Goal: Task Accomplishment & Management: Manage account settings

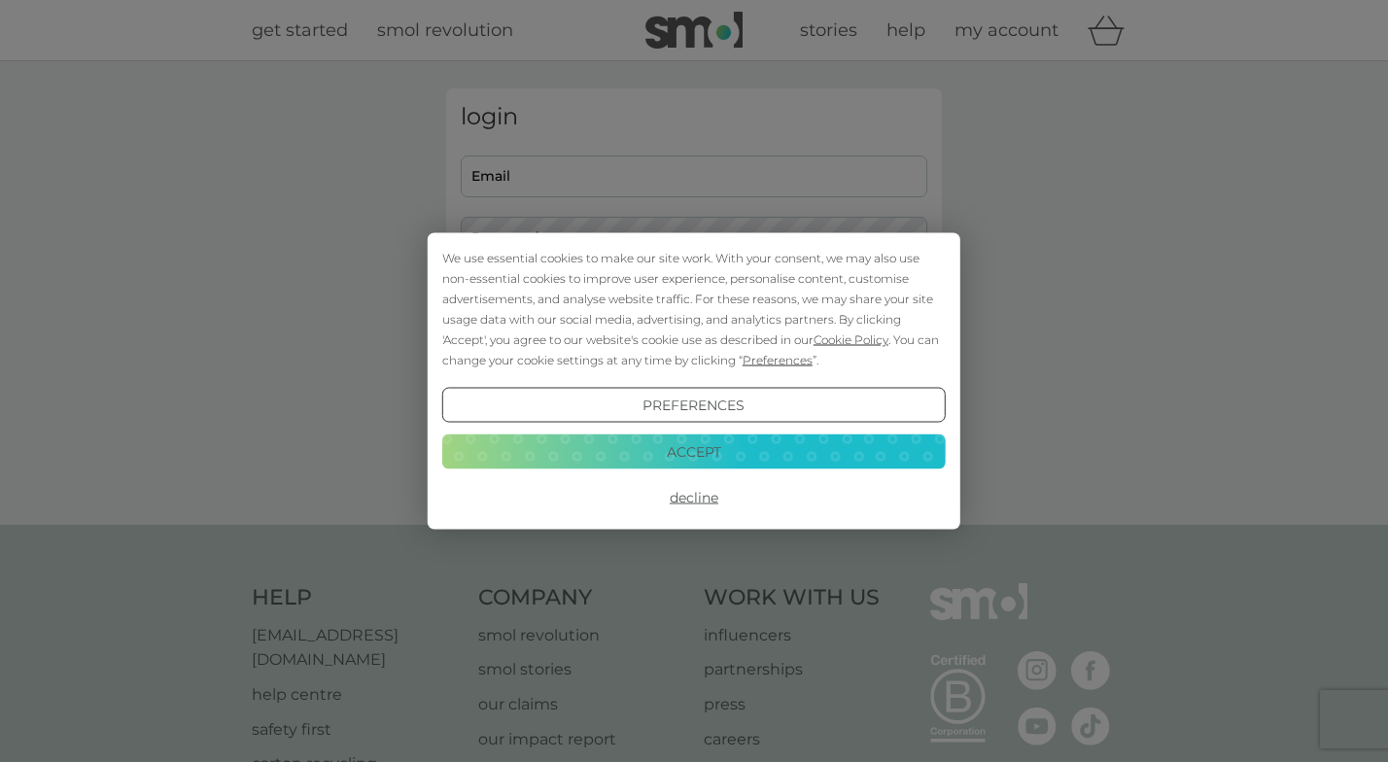
click at [682, 504] on button "Decline" at bounding box center [694, 497] width 504 height 35
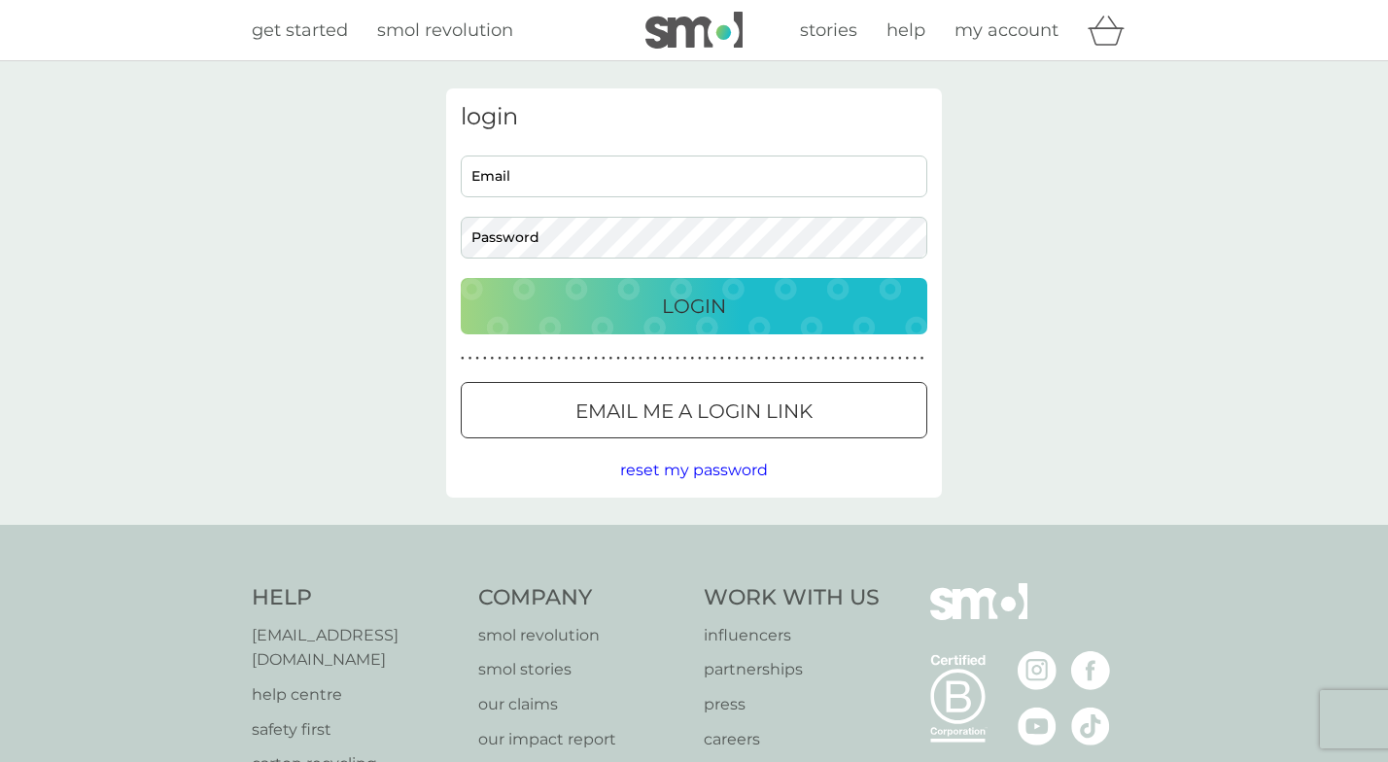
click at [634, 467] on span "reset my password" at bounding box center [694, 470] width 148 height 18
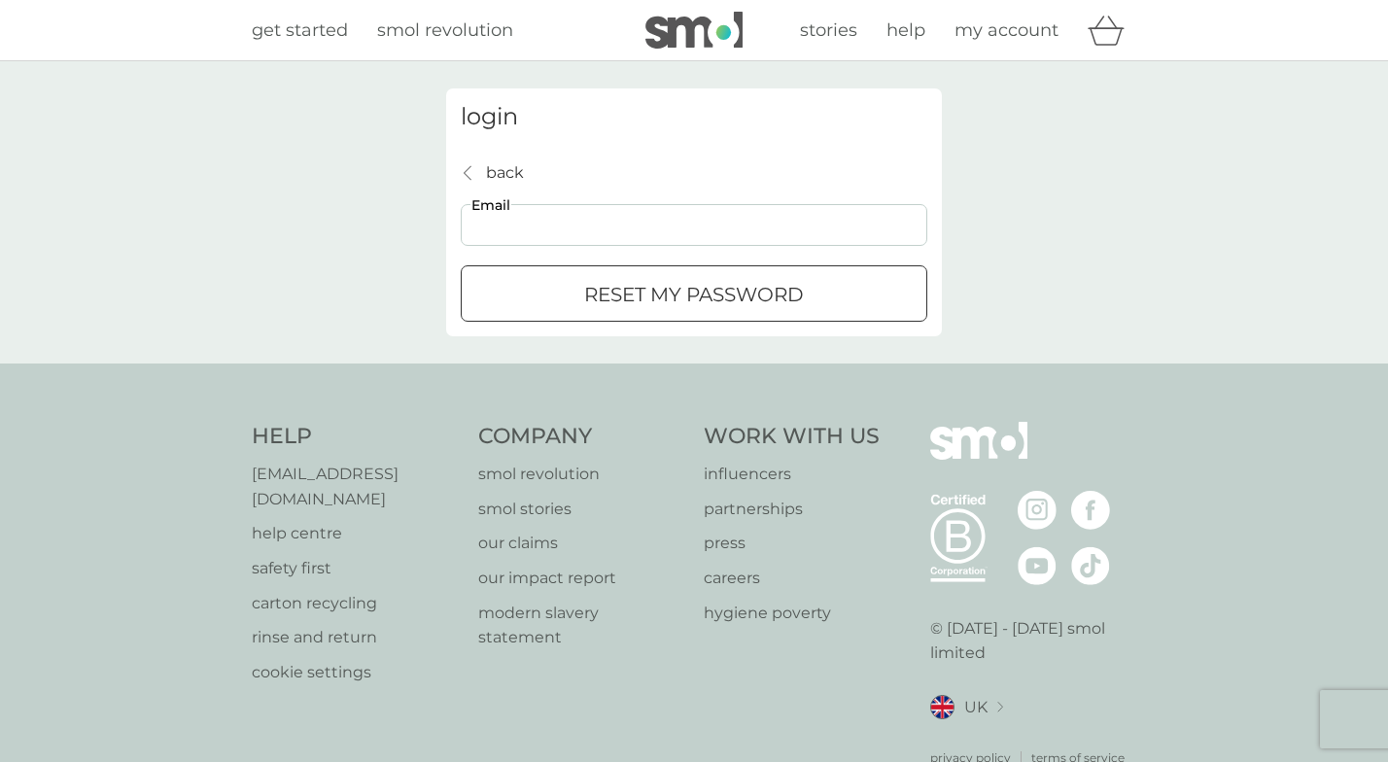
click at [492, 217] on input "Email" at bounding box center [694, 225] width 467 height 42
type input "[PERSON_NAME][EMAIL_ADDRESS][DOMAIN_NAME]"
click at [557, 296] on div "reset my password" at bounding box center [694, 294] width 465 height 31
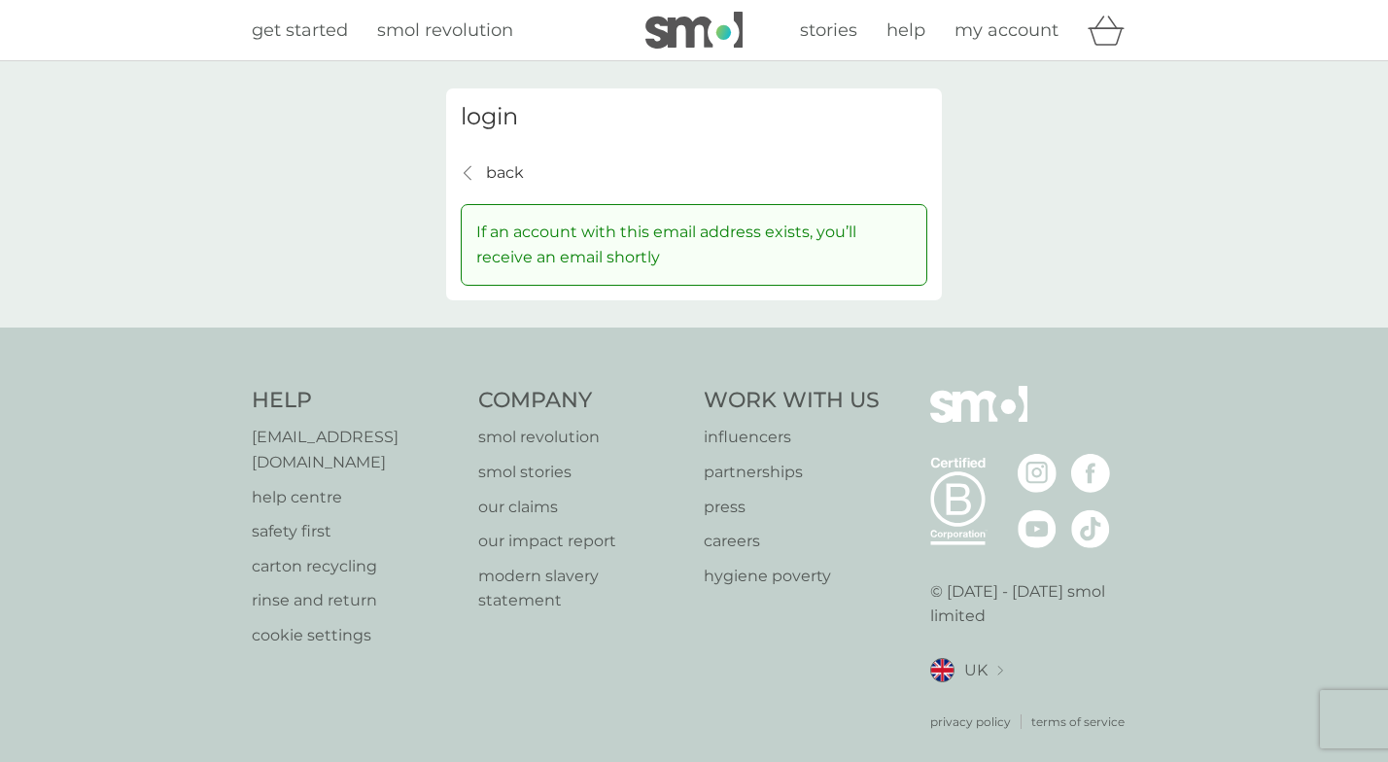
click at [480, 172] on div "back back" at bounding box center [492, 172] width 63 height 25
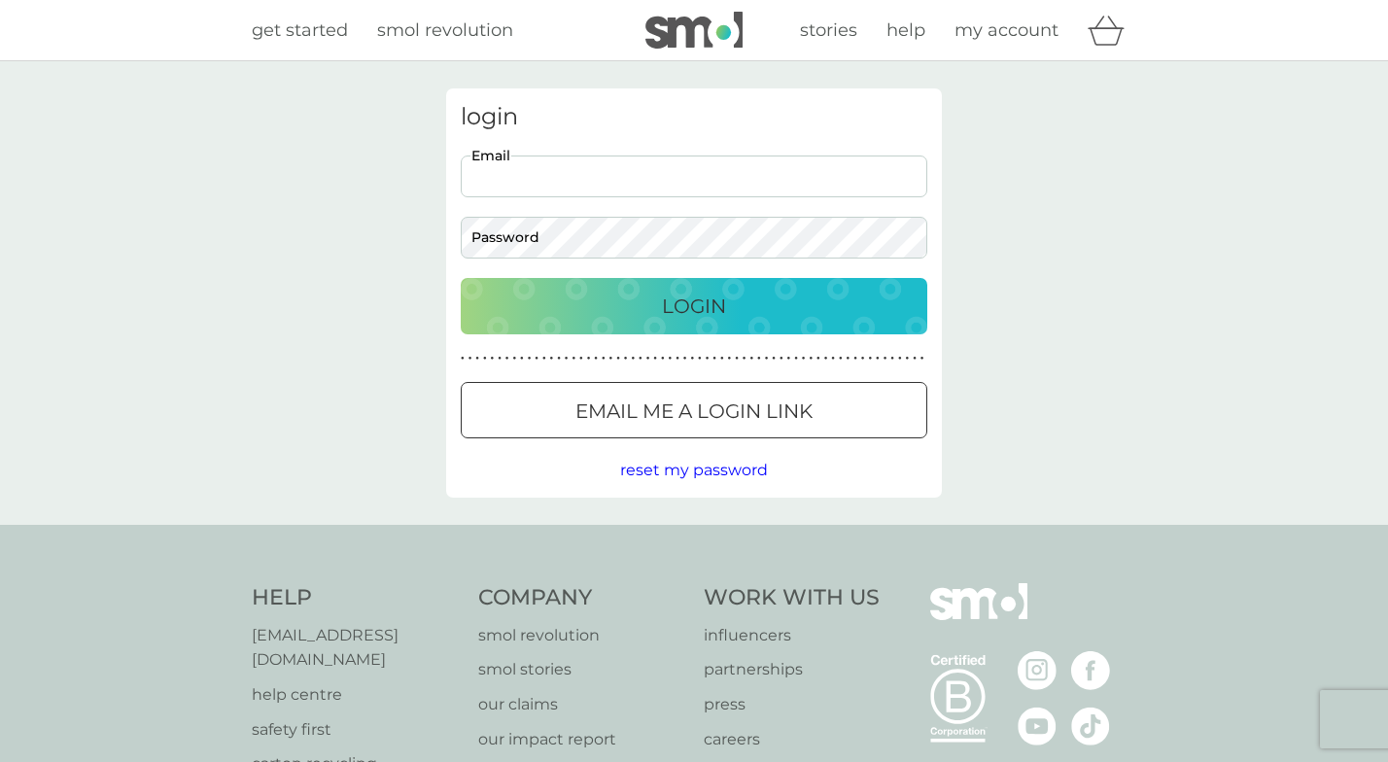
drag, startPoint x: 640, startPoint y: 164, endPoint x: 650, endPoint y: 186, distance: 23.9
click at [640, 164] on input "Email" at bounding box center [694, 177] width 467 height 42
type input "[PERSON_NAME][EMAIL_ADDRESS][DOMAIN_NAME]"
click at [650, 276] on div "login [PERSON_NAME][EMAIL_ADDRESS][DOMAIN_NAME] Email Password Login ● ● ● ● ● …" at bounding box center [694, 292] width 496 height 409
click at [650, 287] on button "Login" at bounding box center [694, 306] width 467 height 56
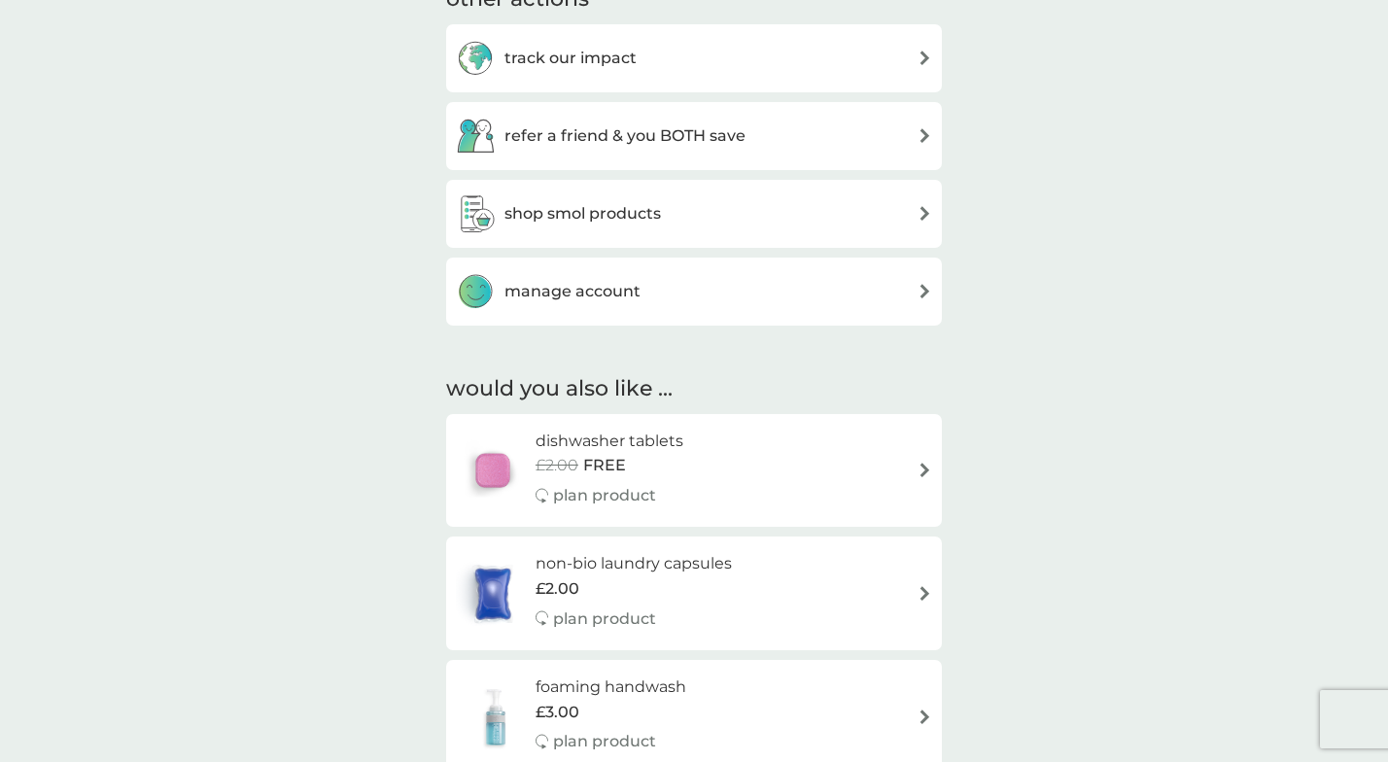
scroll to position [1167, 0]
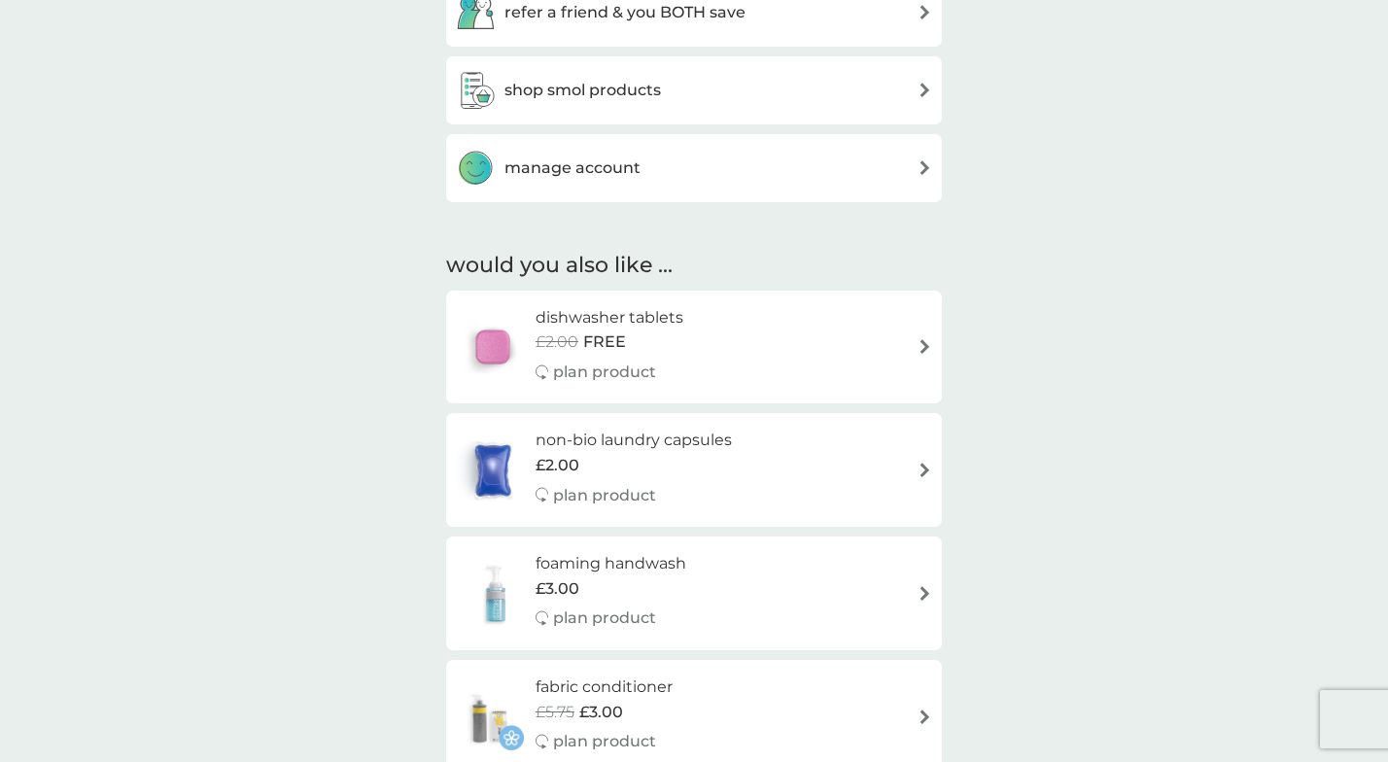
click at [695, 158] on div "manage account" at bounding box center [694, 168] width 476 height 39
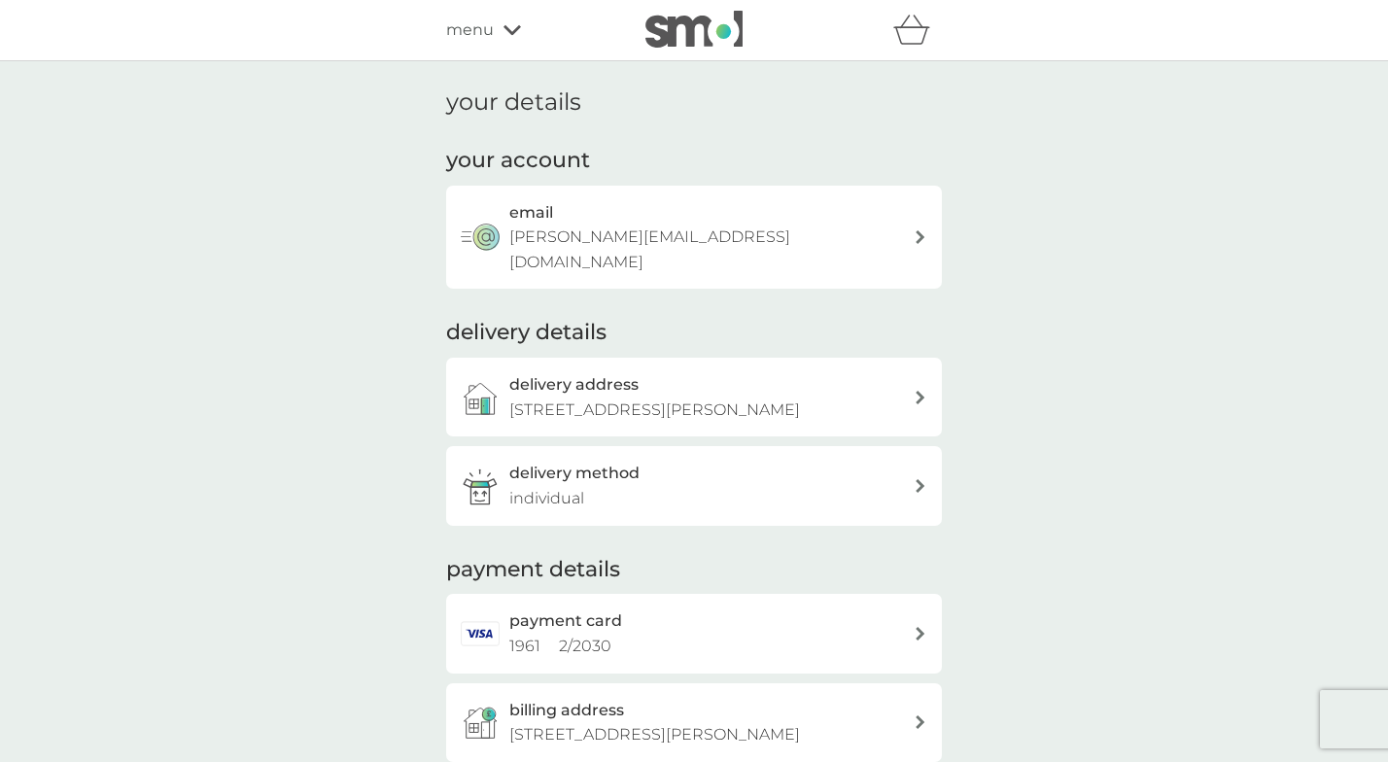
click at [654, 620] on div "payment card 1961 2 / 2030" at bounding box center [711, 634] width 404 height 50
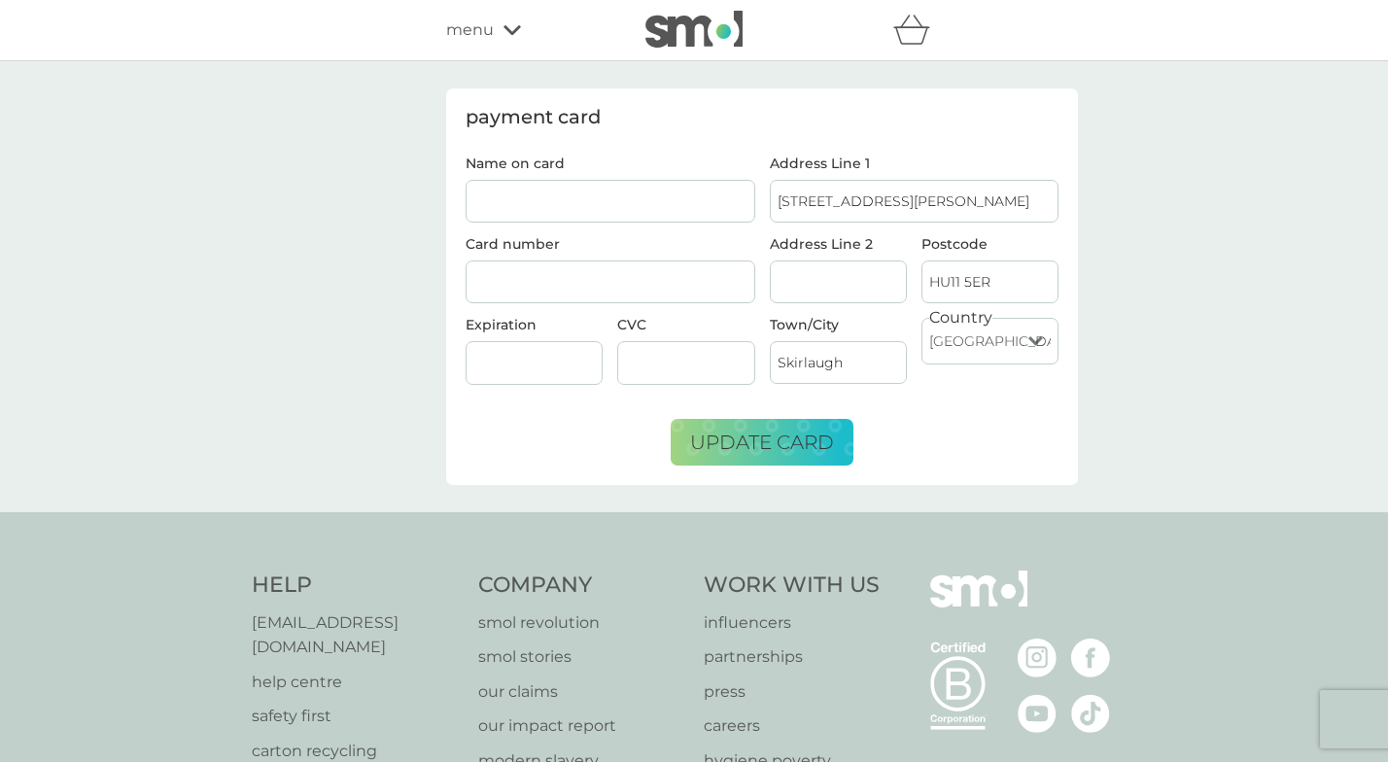
click at [592, 191] on input "Name on card" at bounding box center [611, 201] width 290 height 43
type input "[PERSON_NAME]"
click at [627, 340] on div "CVC" at bounding box center [687, 359] width 152 height 82
click at [757, 446] on span "update card" at bounding box center [762, 442] width 144 height 23
